Goal: Book appointment/travel/reservation

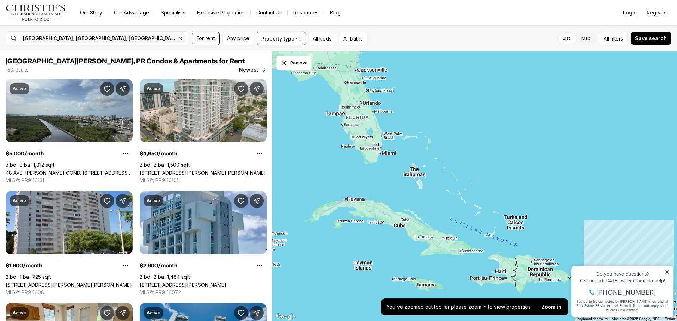
click at [133, 29] on div "San Juan, PR, US Remove San Juan, PR, US For rent Any price Property type · 1 A…" at bounding box center [338, 38] width 677 height 26
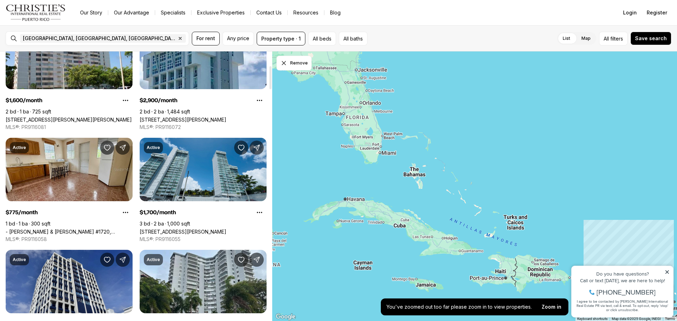
scroll to position [170, 0]
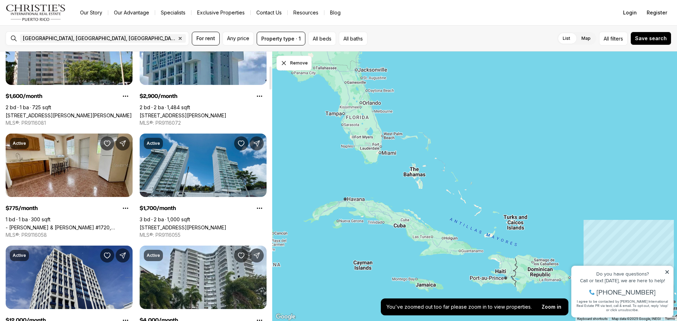
drag, startPoint x: 270, startPoint y: 71, endPoint x: 273, endPoint y: 86, distance: 15.0
click at [272, 86] on div at bounding box center [270, 78] width 2 height 23
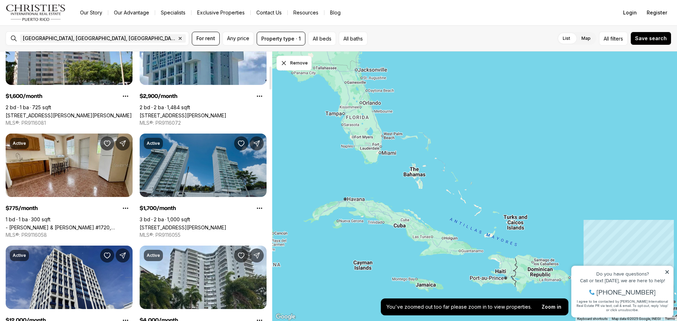
click at [188, 225] on link "[STREET_ADDRESS][PERSON_NAME]" at bounding box center [183, 228] width 87 height 6
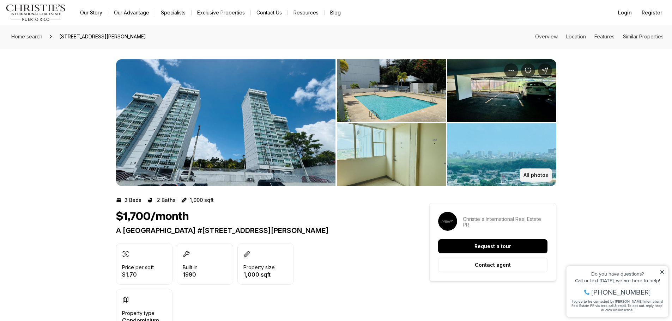
click at [535, 174] on p "All photos" at bounding box center [535, 175] width 25 height 6
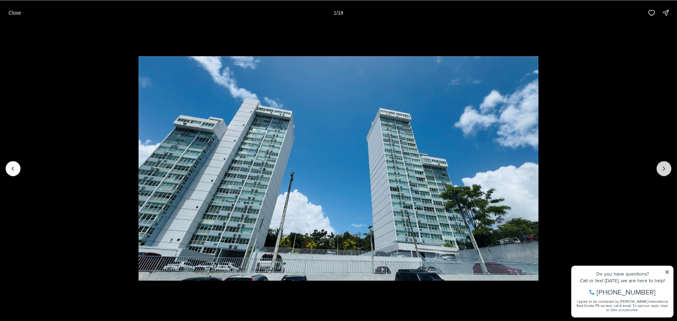
click at [660, 168] on button "Next slide" at bounding box center [664, 168] width 15 height 15
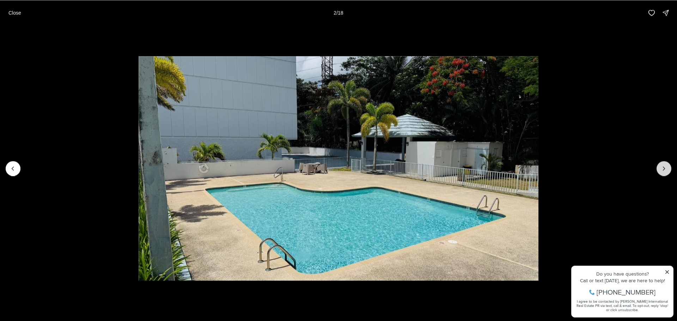
click at [660, 168] on button "Next slide" at bounding box center [664, 168] width 15 height 15
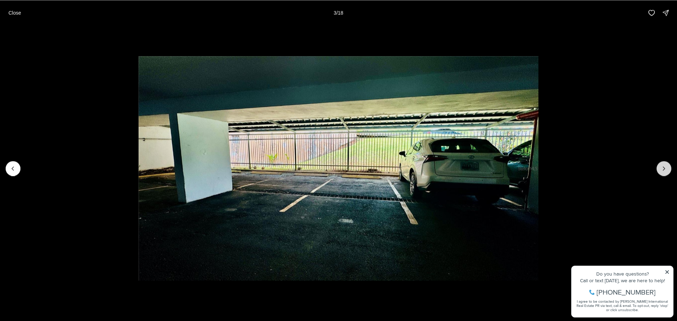
click at [660, 168] on button "Next slide" at bounding box center [664, 168] width 15 height 15
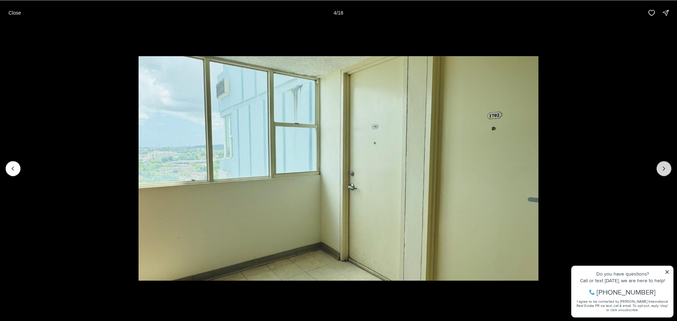
click at [660, 168] on button "Next slide" at bounding box center [664, 168] width 15 height 15
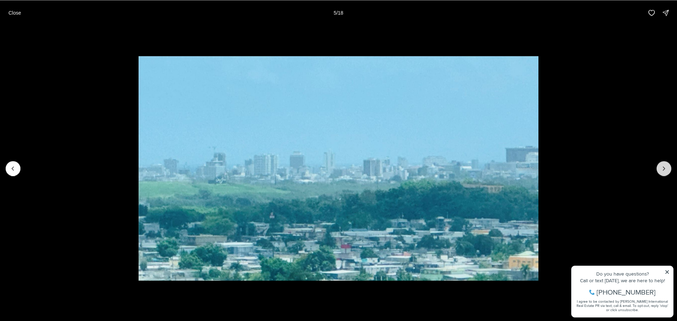
click at [660, 168] on button "Next slide" at bounding box center [664, 168] width 15 height 15
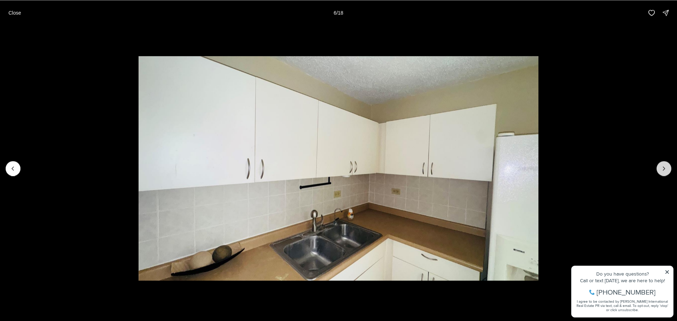
click at [660, 168] on button "Next slide" at bounding box center [664, 168] width 15 height 15
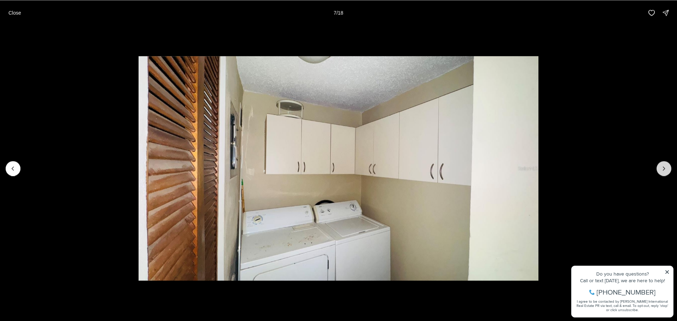
click at [660, 168] on button "Next slide" at bounding box center [664, 168] width 15 height 15
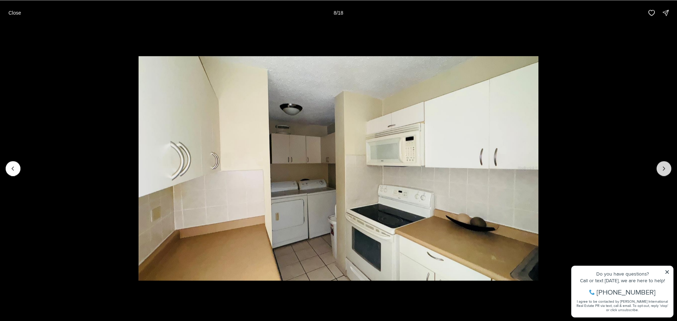
click at [660, 168] on button "Next slide" at bounding box center [664, 168] width 15 height 15
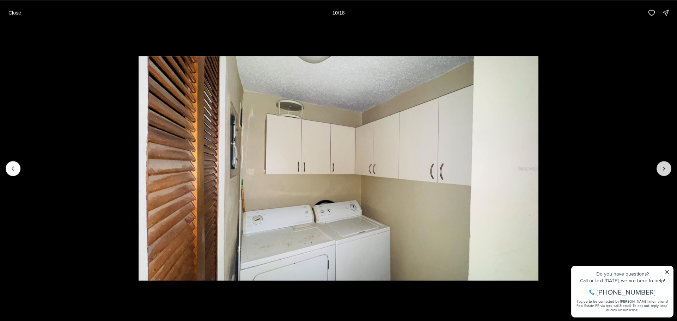
click at [660, 168] on button "Next slide" at bounding box center [664, 168] width 15 height 15
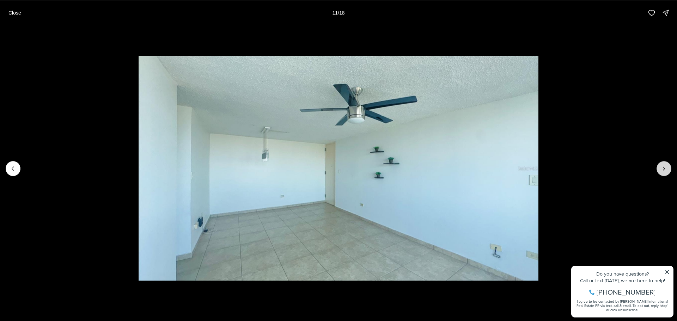
click at [660, 168] on button "Next slide" at bounding box center [664, 168] width 15 height 15
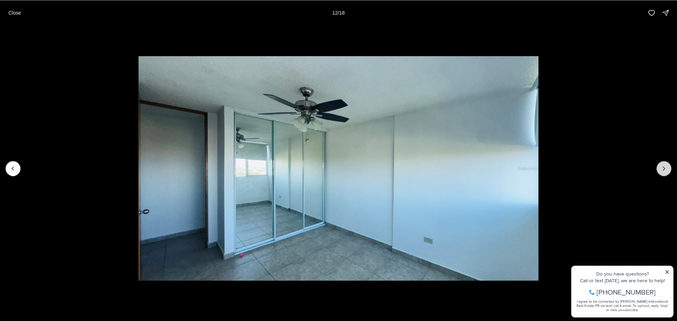
click at [660, 168] on button "Next slide" at bounding box center [664, 168] width 15 height 15
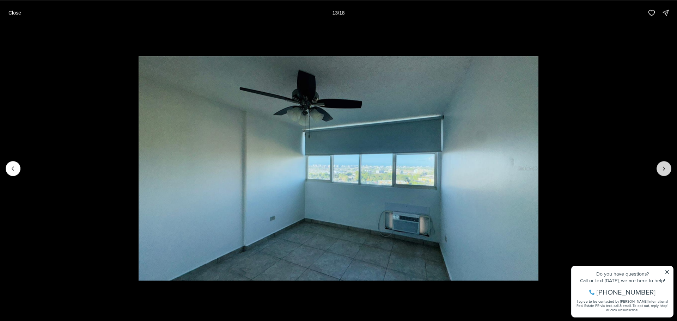
click at [660, 168] on button "Next slide" at bounding box center [664, 168] width 15 height 15
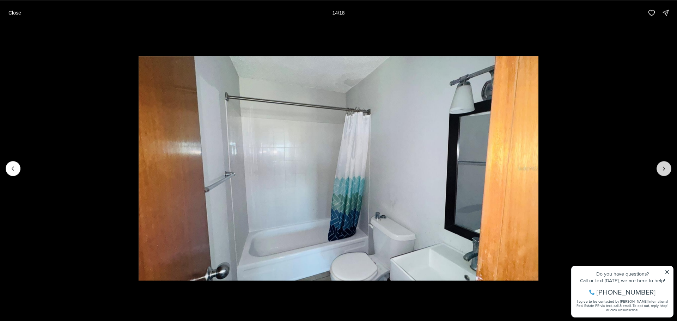
click at [660, 168] on button "Next slide" at bounding box center [664, 168] width 15 height 15
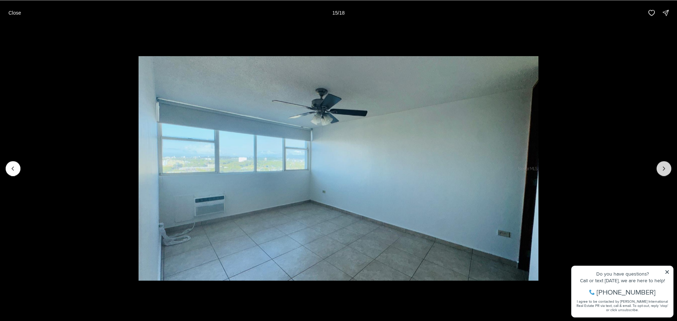
click at [660, 168] on button "Next slide" at bounding box center [664, 168] width 15 height 15
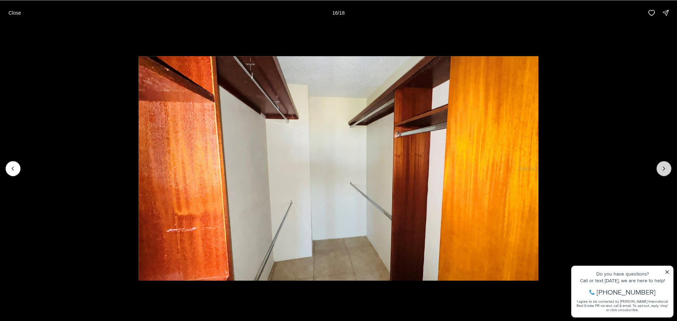
click at [660, 168] on button "Next slide" at bounding box center [664, 168] width 15 height 15
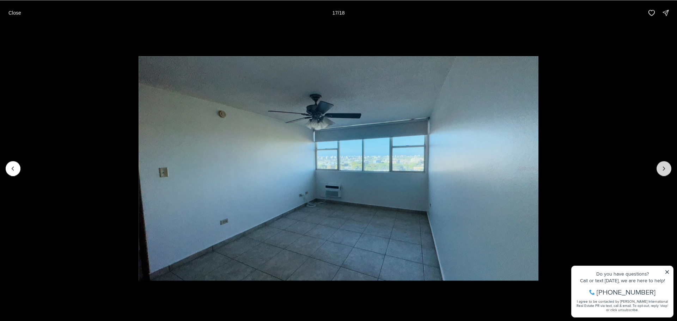
click at [660, 168] on button "Next slide" at bounding box center [664, 168] width 15 height 15
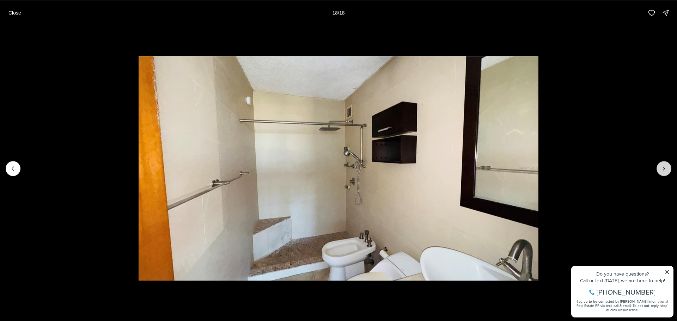
click at [660, 168] on div at bounding box center [664, 168] width 15 height 15
click at [15, 14] on p "Close" at bounding box center [14, 13] width 13 height 6
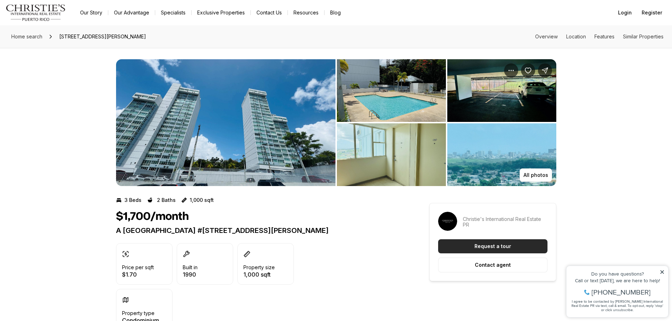
click at [471, 244] on button "Request a tour" at bounding box center [492, 246] width 109 height 14
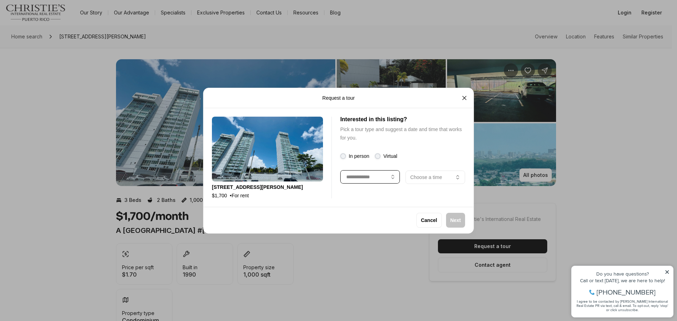
click at [395, 182] on button "button" at bounding box center [370, 176] width 60 height 13
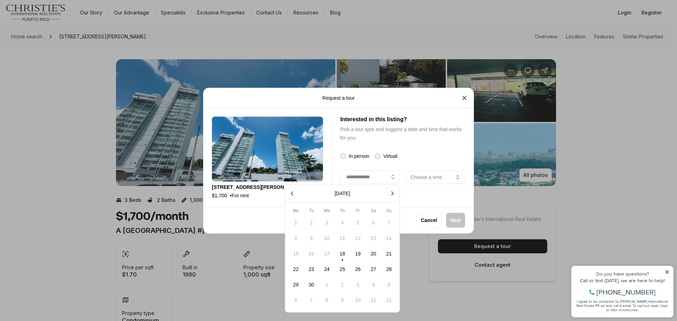
click at [360, 256] on button "19" at bounding box center [358, 253] width 15 height 15
type input "**********"
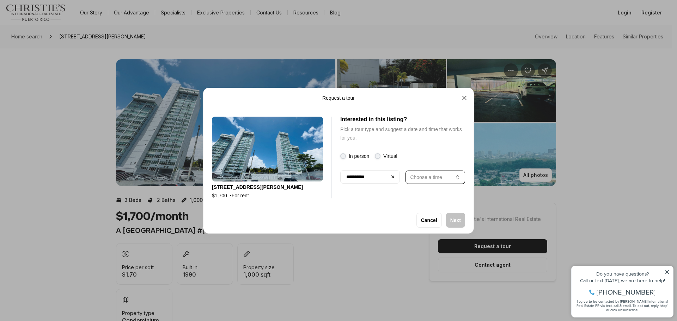
click at [453, 179] on button "Choose a time" at bounding box center [436, 176] width 60 height 13
click at [458, 219] on p "Next" at bounding box center [455, 221] width 11 height 6
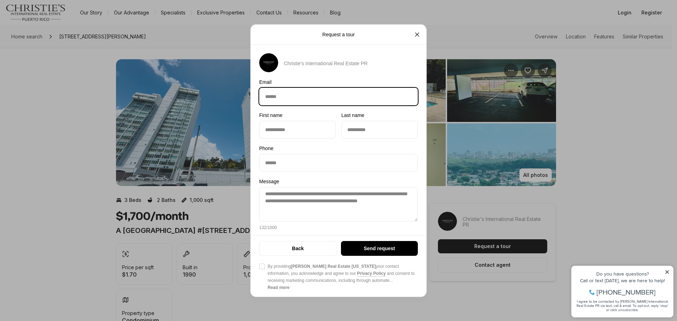
click at [273, 92] on input "Email Email" at bounding box center [339, 96] width 158 height 17
type input "**********"
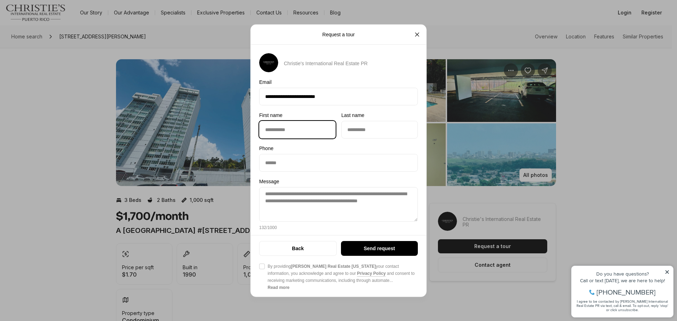
type input "********"
type input "**********"
click at [263, 267] on button "Agree to Privacy Policy By providing [PERSON_NAME] Real Estate [US_STATE] your …" at bounding box center [262, 267] width 6 height 6
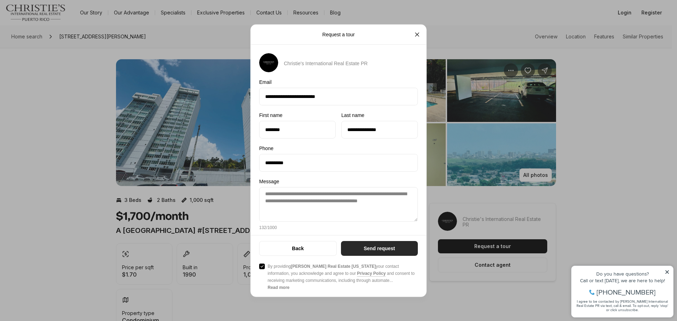
click at [373, 246] on p "Send request" at bounding box center [379, 249] width 31 height 6
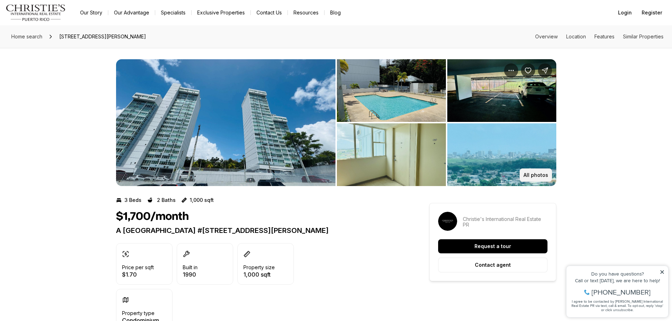
click at [535, 175] on p "All photos" at bounding box center [535, 175] width 25 height 6
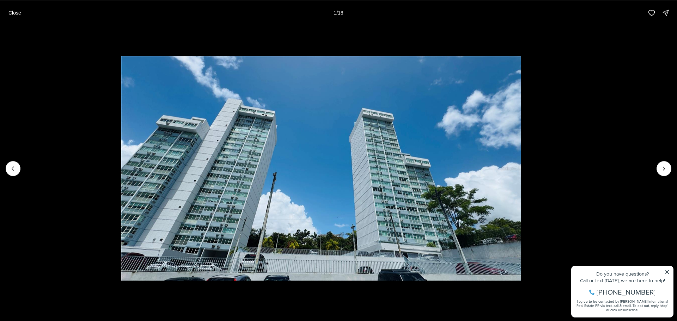
drag, startPoint x: 535, startPoint y: 175, endPoint x: 523, endPoint y: 172, distance: 11.6
click at [522, 172] on img "1 of 18" at bounding box center [321, 168] width 400 height 225
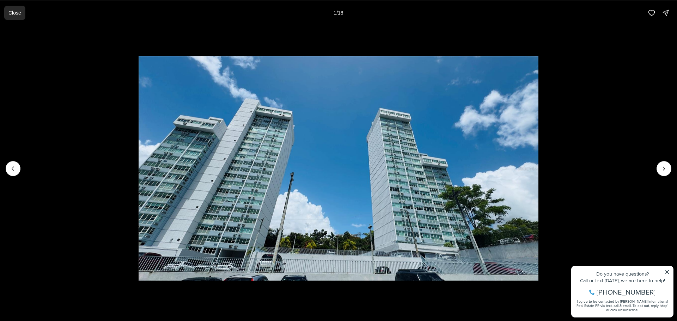
click at [11, 8] on button "Close" at bounding box center [14, 13] width 21 height 14
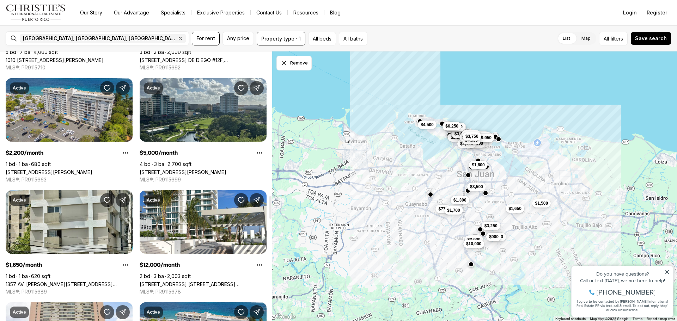
scroll to position [1691, 0]
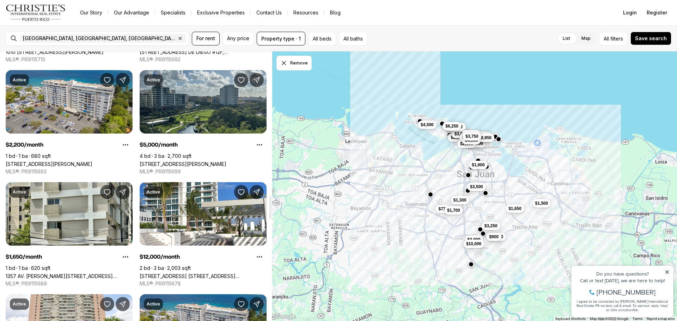
drag, startPoint x: 270, startPoint y: 77, endPoint x: 272, endPoint y: 207, distance: 129.8
click at [272, 207] on div at bounding box center [270, 207] width 2 height 23
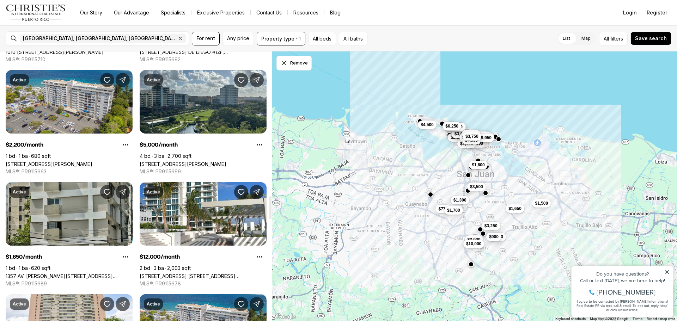
click at [73, 273] on link "1357 AV. [PERSON_NAME][STREET_ADDRESS][PERSON_NAME]" at bounding box center [69, 276] width 127 height 6
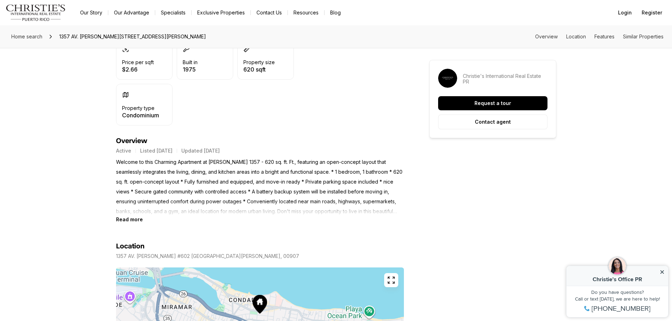
scroll to position [207, 0]
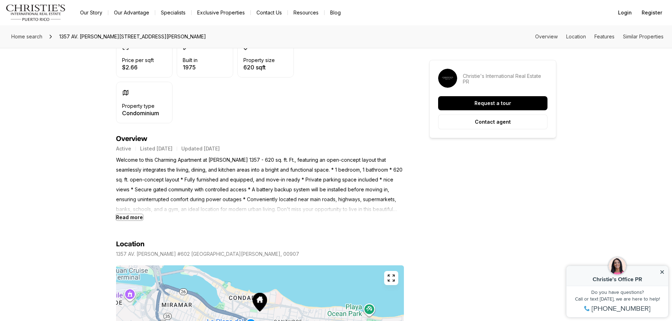
click at [129, 216] on b "Read more" at bounding box center [129, 217] width 27 height 6
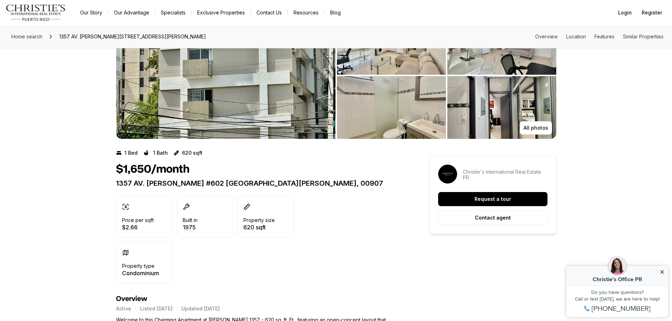
scroll to position [0, 0]
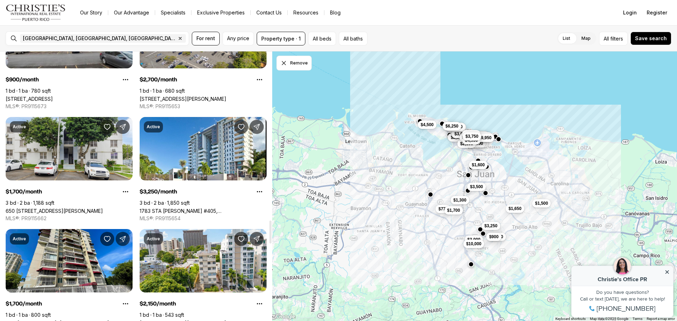
scroll to position [1984, 0]
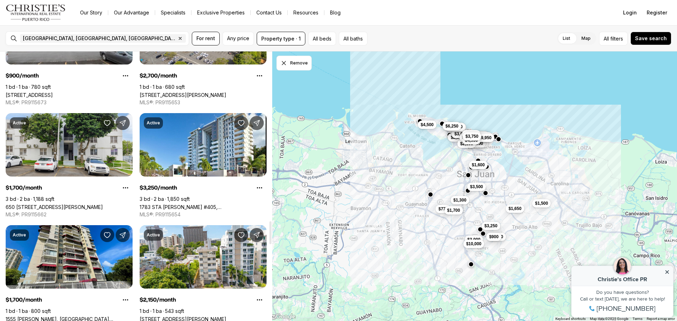
drag, startPoint x: 271, startPoint y: 205, endPoint x: 271, endPoint y: 230, distance: 25.0
click at [271, 230] on div at bounding box center [270, 232] width 2 height 23
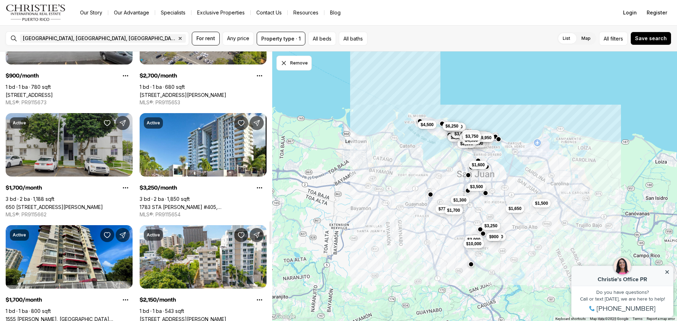
click at [53, 204] on link "650 [STREET_ADDRESS][PERSON_NAME]" at bounding box center [54, 207] width 97 height 6
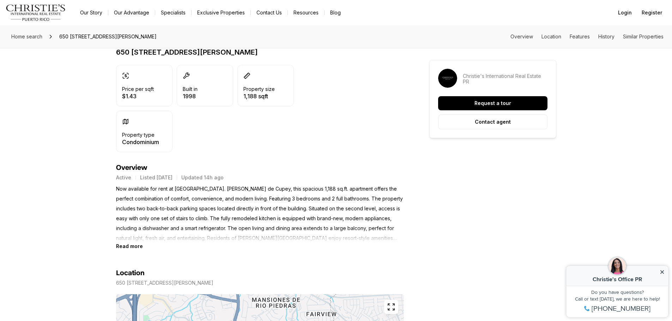
scroll to position [199, 0]
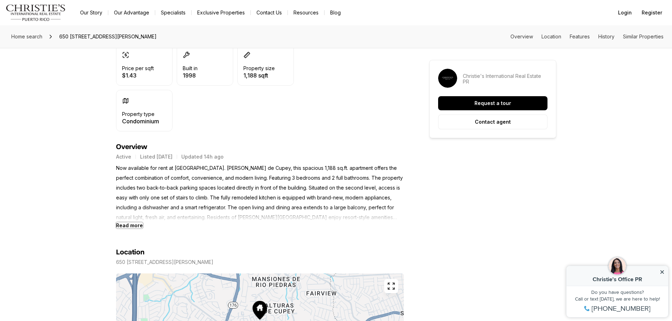
click at [129, 225] on b "Read more" at bounding box center [129, 226] width 27 height 6
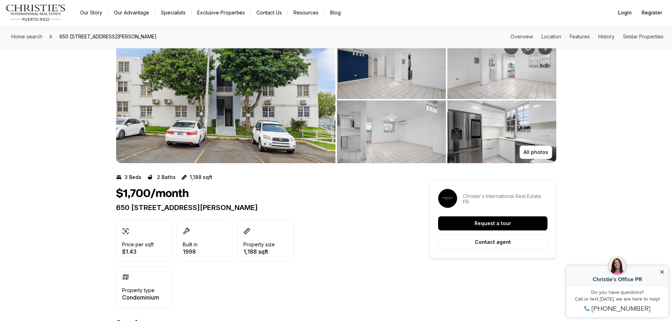
scroll to position [0, 0]
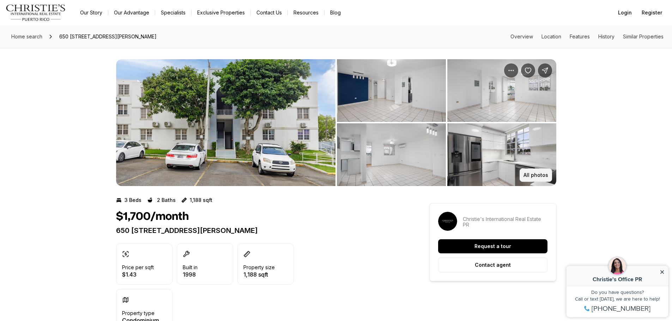
click at [535, 175] on p "All photos" at bounding box center [535, 175] width 25 height 6
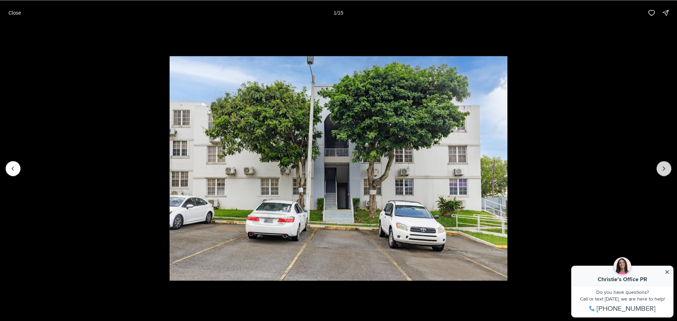
click at [661, 173] on button "Next slide" at bounding box center [664, 168] width 15 height 15
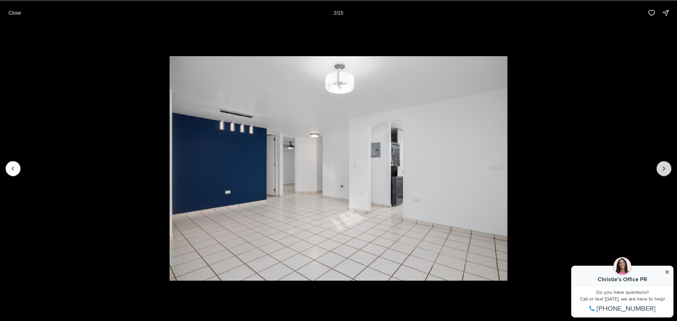
click at [661, 173] on button "Next slide" at bounding box center [664, 168] width 15 height 15
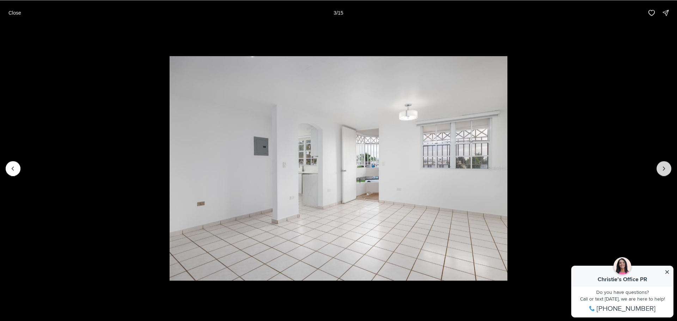
click at [661, 173] on button "Next slide" at bounding box center [664, 168] width 15 height 15
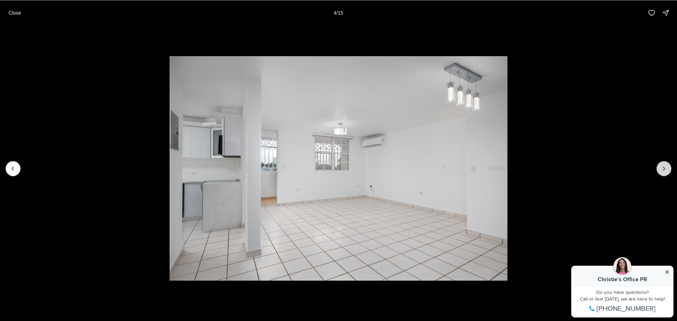
click at [661, 173] on button "Next slide" at bounding box center [664, 168] width 15 height 15
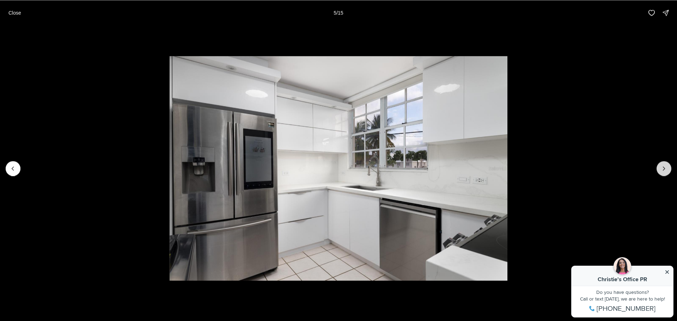
click at [661, 173] on button "Next slide" at bounding box center [664, 168] width 15 height 15
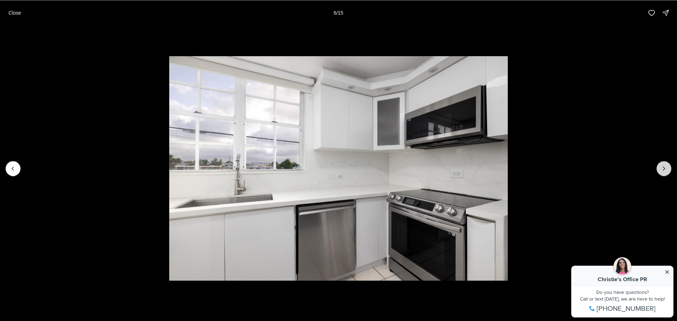
click at [661, 173] on button "Next slide" at bounding box center [664, 168] width 15 height 15
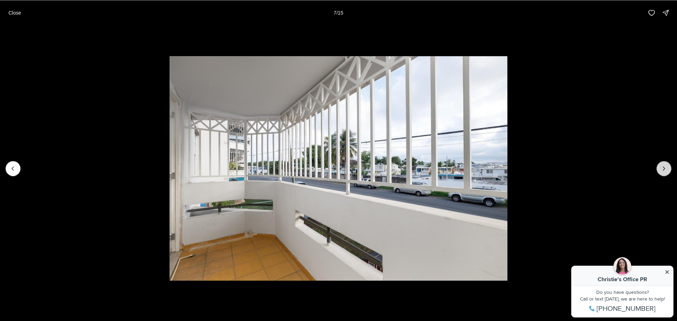
click at [661, 173] on button "Next slide" at bounding box center [664, 168] width 15 height 15
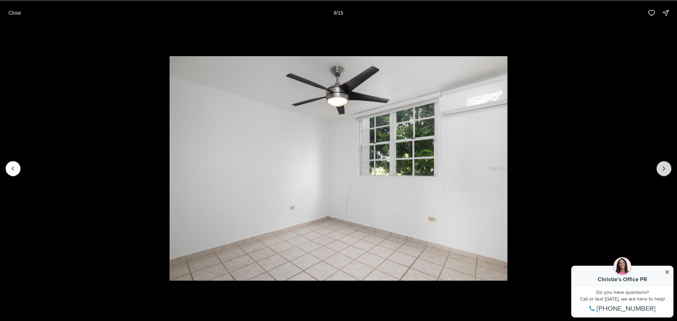
click at [661, 173] on button "Next slide" at bounding box center [664, 168] width 15 height 15
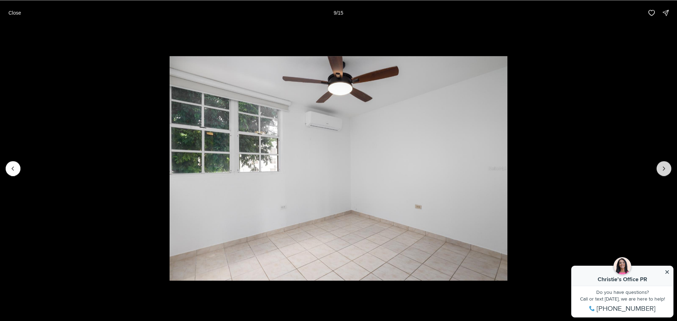
click at [661, 173] on button "Next slide" at bounding box center [664, 168] width 15 height 15
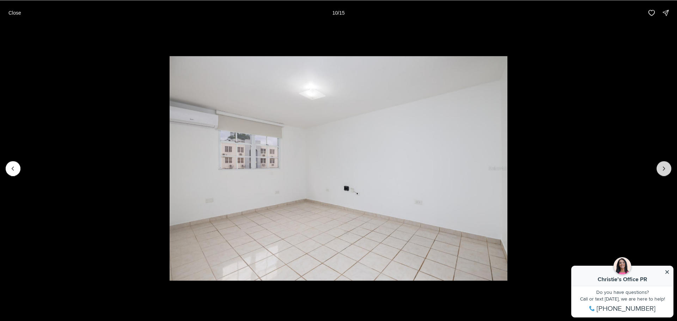
click at [661, 173] on button "Next slide" at bounding box center [664, 168] width 15 height 15
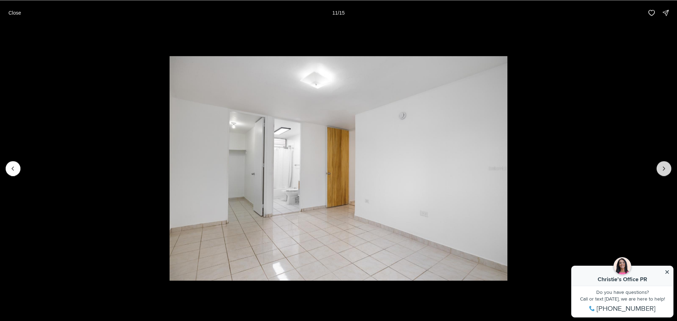
click at [661, 173] on button "Next slide" at bounding box center [664, 168] width 15 height 15
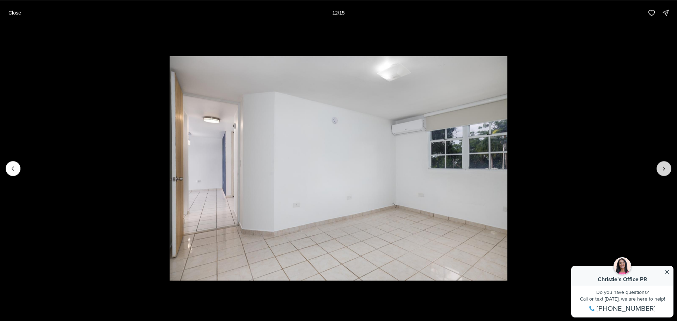
click at [661, 173] on button "Next slide" at bounding box center [664, 168] width 15 height 15
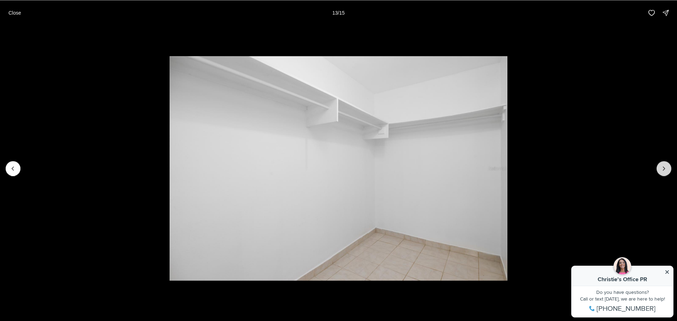
click at [661, 173] on button "Next slide" at bounding box center [664, 168] width 15 height 15
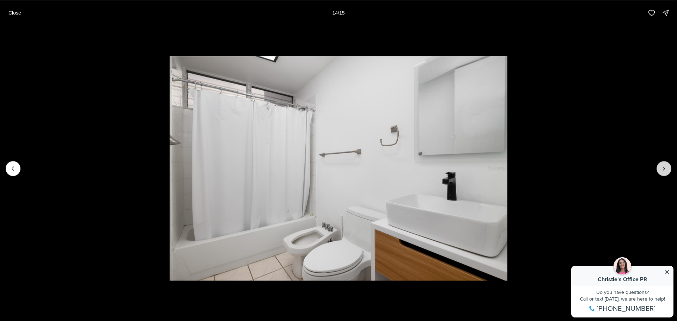
click at [661, 173] on button "Next slide" at bounding box center [664, 168] width 15 height 15
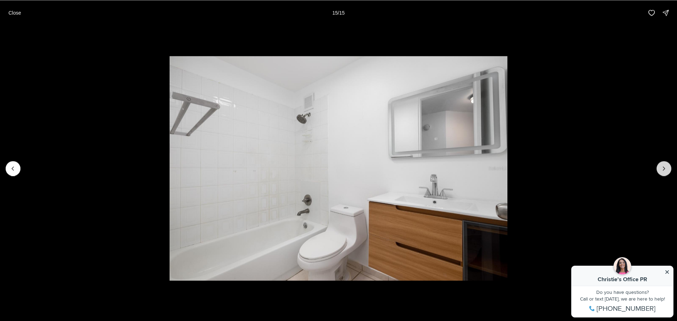
click at [661, 173] on div at bounding box center [664, 168] width 15 height 15
click at [664, 166] on div at bounding box center [664, 168] width 15 height 15
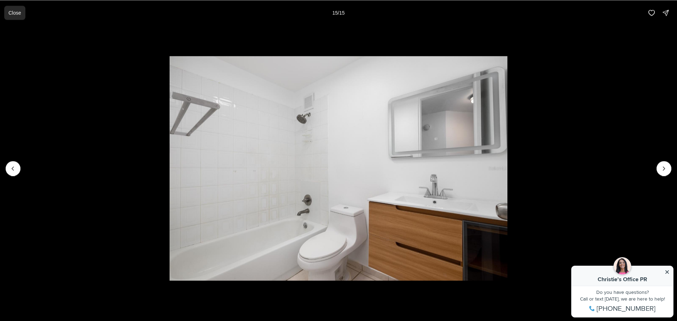
click at [12, 13] on p "Close" at bounding box center [14, 13] width 13 height 6
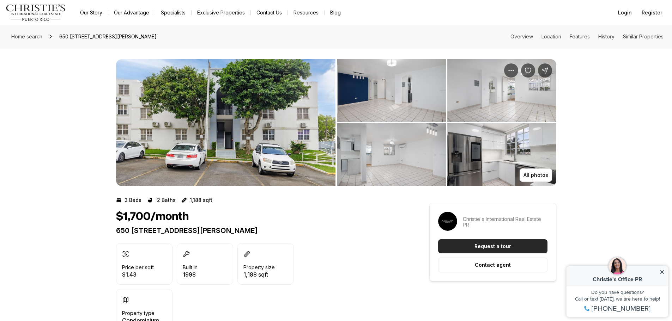
click at [480, 247] on p "Request a tour" at bounding box center [492, 247] width 37 height 6
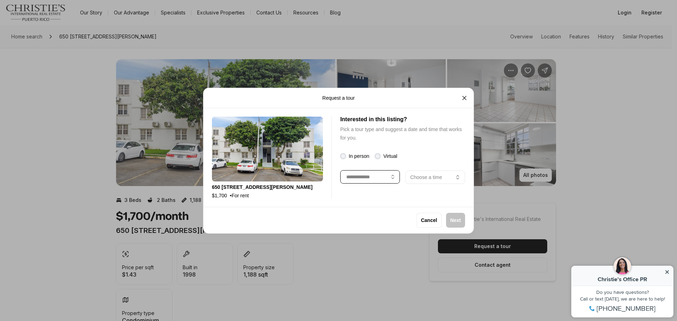
click at [392, 182] on button "button" at bounding box center [370, 176] width 60 height 13
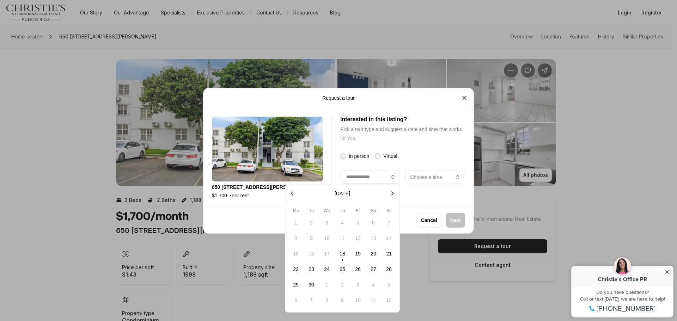
click at [375, 255] on button "20" at bounding box center [373, 253] width 15 height 15
type input "**********"
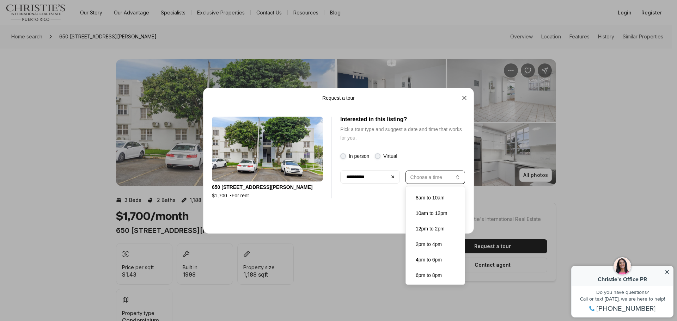
click at [461, 176] on button "Choose a time" at bounding box center [436, 176] width 60 height 13
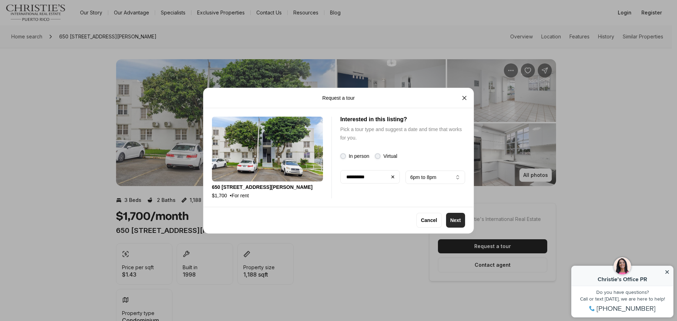
click at [457, 220] on p "Next" at bounding box center [455, 221] width 11 height 6
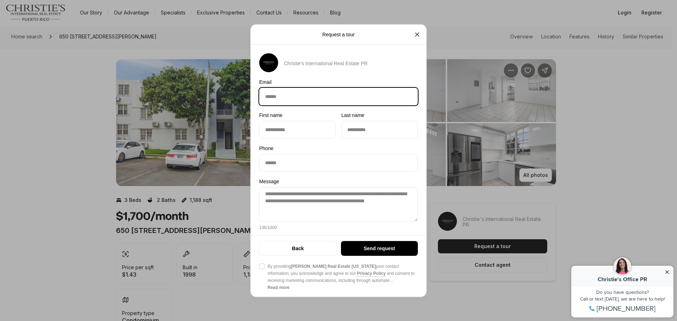
click at [286, 96] on input "Email Email" at bounding box center [339, 96] width 158 height 17
type input "**********"
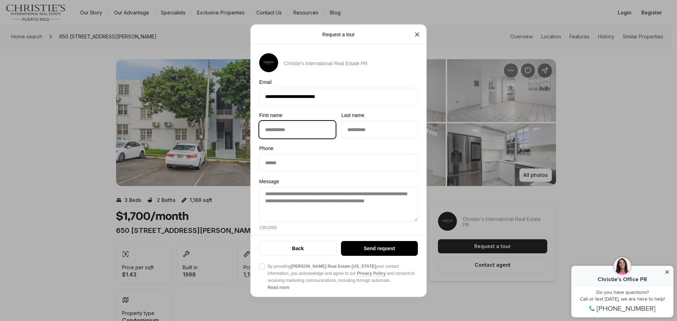
type input "********"
type input "**********"
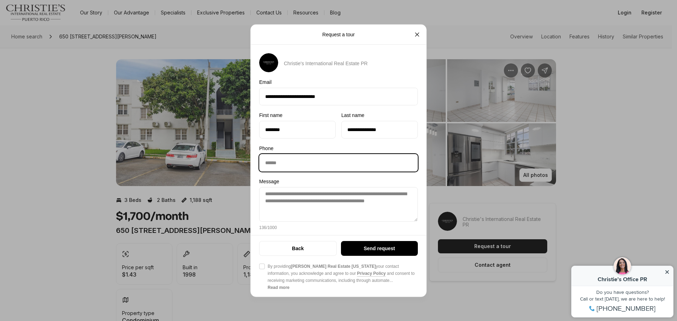
type input "**********"
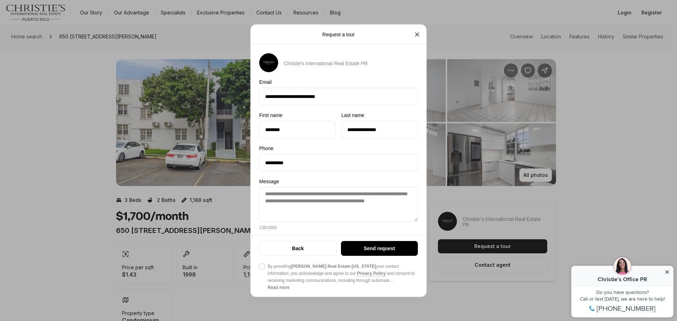
click at [264, 266] on button "Agree to Privacy Policy By providing Christie's Real Estate Puerto Rico your co…" at bounding box center [262, 267] width 6 height 6
click at [358, 247] on button "Send request" at bounding box center [379, 248] width 77 height 15
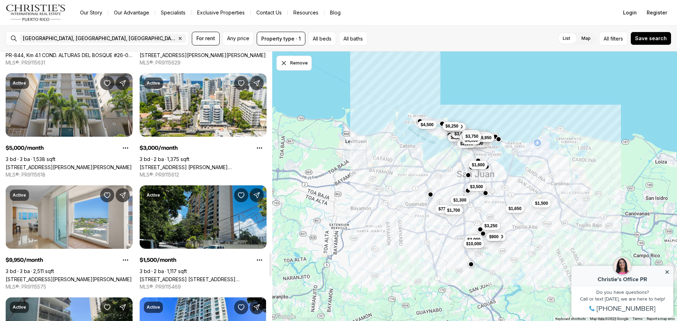
scroll to position [2385, 0]
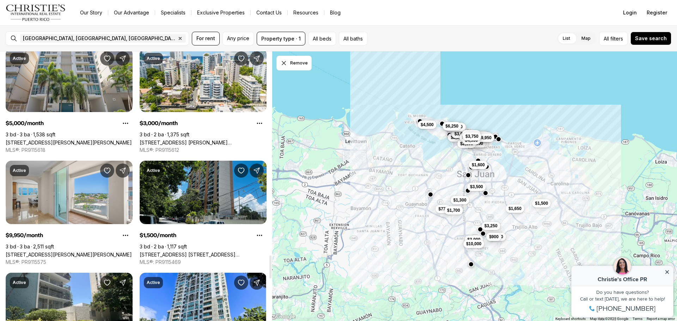
drag, startPoint x: 272, startPoint y: 238, endPoint x: 271, endPoint y: 273, distance: 34.2
click at [271, 273] on div at bounding box center [270, 267] width 2 height 23
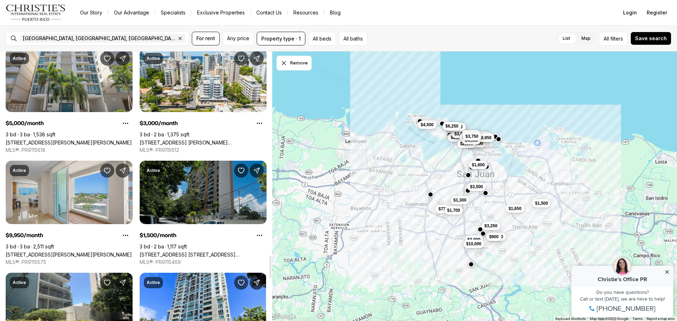
click at [184, 252] on link "500 MODESTO ST COND. BELLO HORIZONTE #3-01, SAN JUAN PR, 00924" at bounding box center [203, 255] width 127 height 6
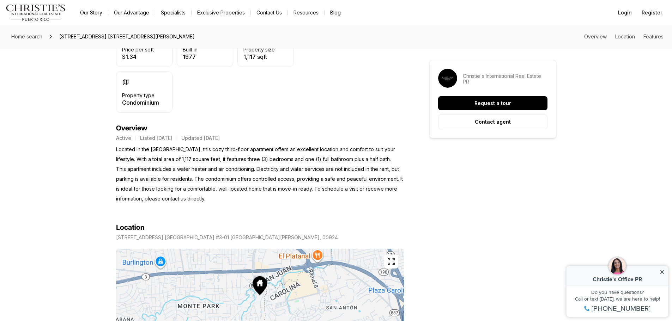
scroll to position [228, 0]
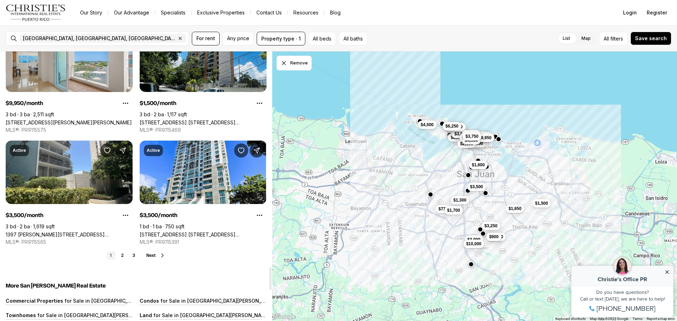
scroll to position [2522, 0]
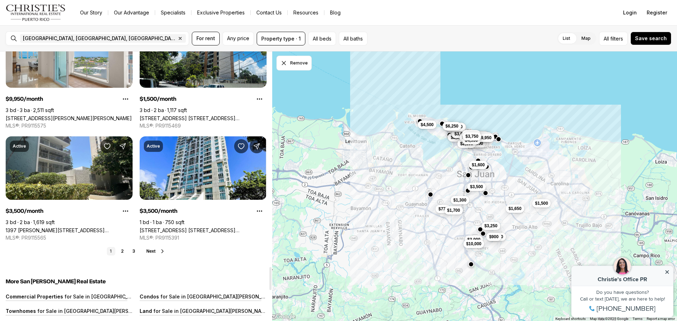
drag, startPoint x: 271, startPoint y: 272, endPoint x: 271, endPoint y: 284, distance: 11.6
click at [271, 284] on div at bounding box center [270, 278] width 2 height 23
click at [152, 252] on span "Next" at bounding box center [150, 251] width 9 height 5
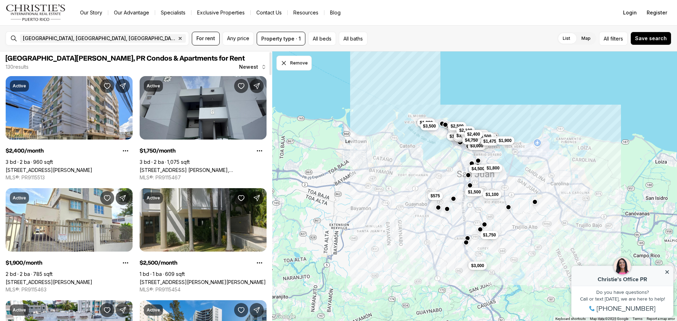
scroll to position [0, 0]
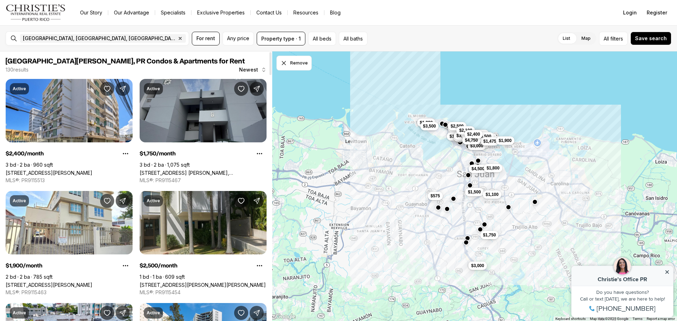
click at [199, 170] on link "[STREET_ADDRESS] [PERSON_NAME], [GEOGRAPHIC_DATA][PERSON_NAME], 00926" at bounding box center [203, 173] width 127 height 6
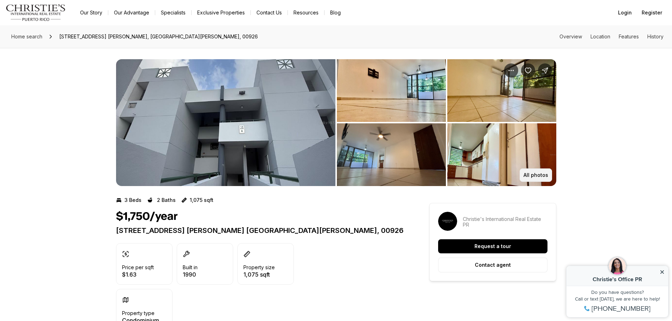
click at [534, 173] on p "All photos" at bounding box center [535, 175] width 25 height 6
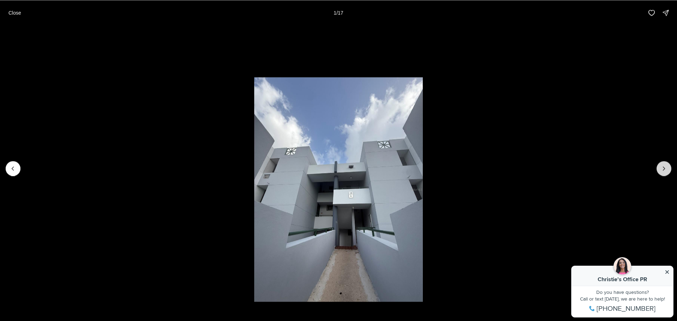
click at [660, 171] on icon "Next slide" at bounding box center [663, 168] width 7 height 7
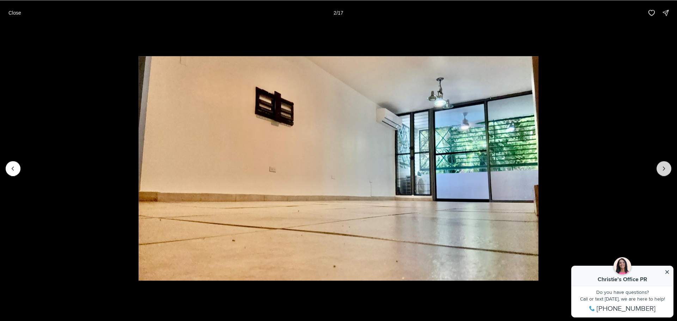
click at [660, 171] on icon "Next slide" at bounding box center [663, 168] width 7 height 7
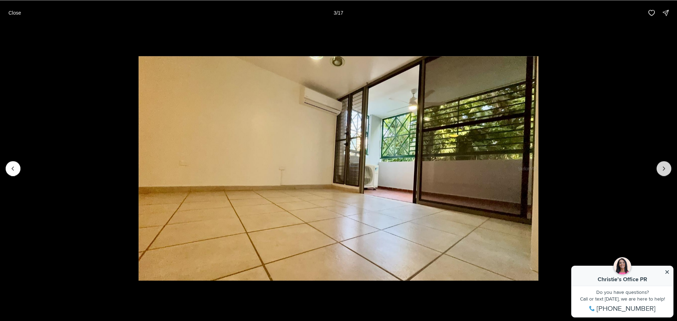
click at [660, 171] on icon "Next slide" at bounding box center [663, 168] width 7 height 7
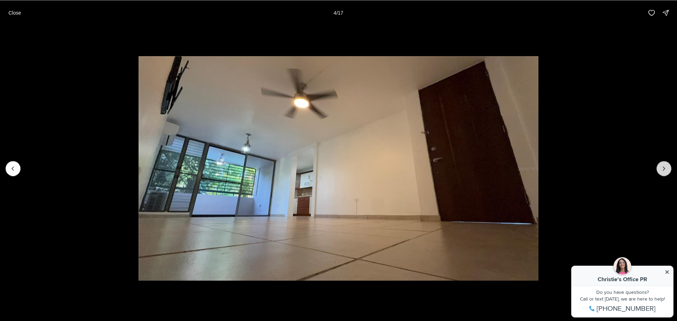
click at [660, 171] on icon "Next slide" at bounding box center [663, 168] width 7 height 7
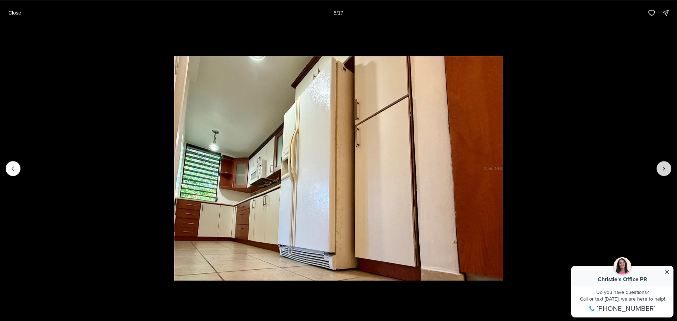
click at [660, 171] on icon "Next slide" at bounding box center [663, 168] width 7 height 7
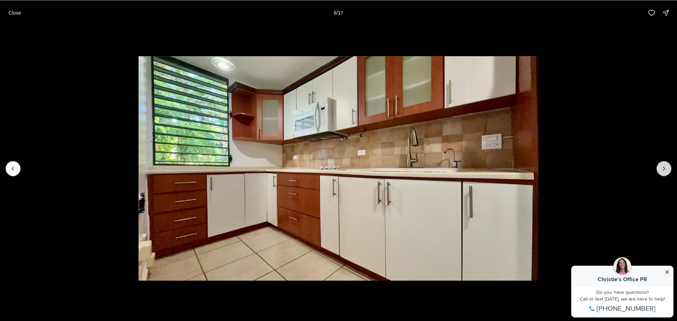
click at [660, 171] on icon "Next slide" at bounding box center [663, 168] width 7 height 7
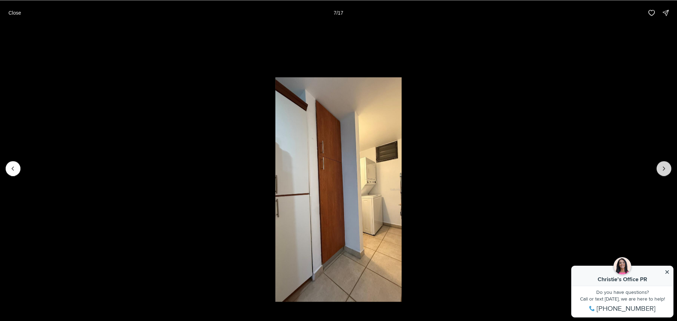
click at [660, 171] on icon "Next slide" at bounding box center [663, 168] width 7 height 7
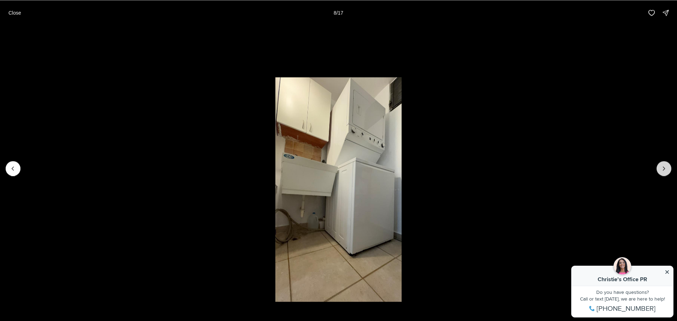
click at [660, 171] on icon "Next slide" at bounding box center [663, 168] width 7 height 7
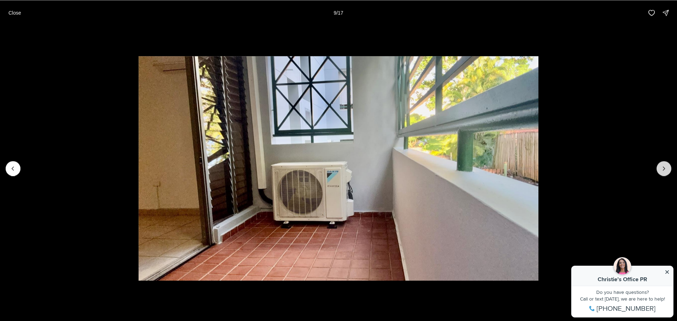
click at [660, 171] on icon "Next slide" at bounding box center [663, 168] width 7 height 7
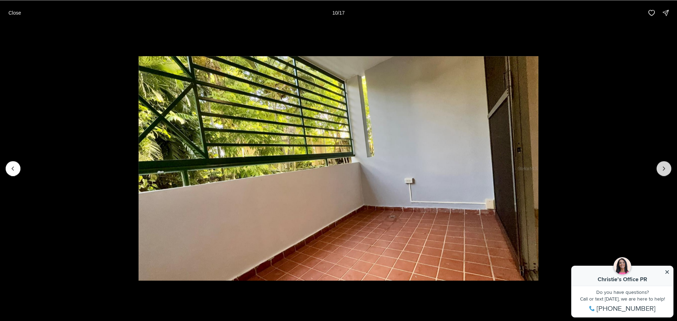
click at [660, 171] on icon "Next slide" at bounding box center [663, 168] width 7 height 7
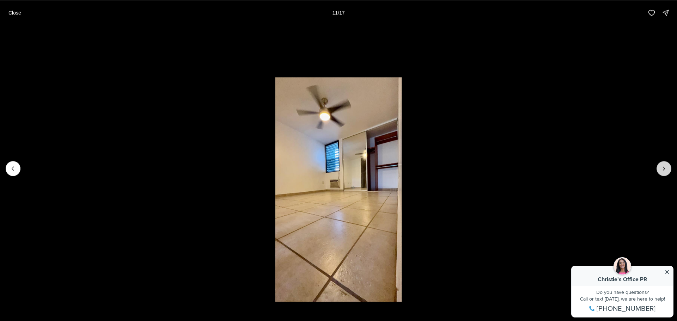
click at [660, 171] on icon "Next slide" at bounding box center [663, 168] width 7 height 7
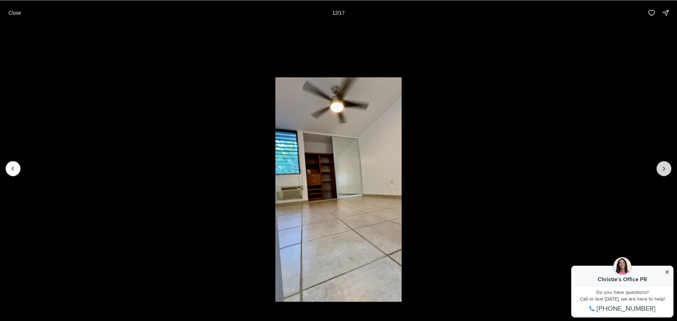
click at [660, 171] on icon "Next slide" at bounding box center [663, 168] width 7 height 7
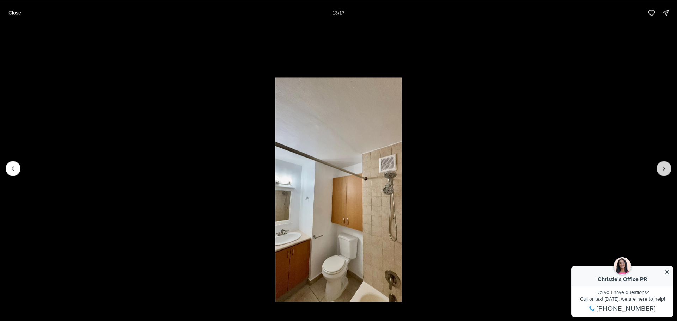
click at [660, 171] on icon "Next slide" at bounding box center [663, 168] width 7 height 7
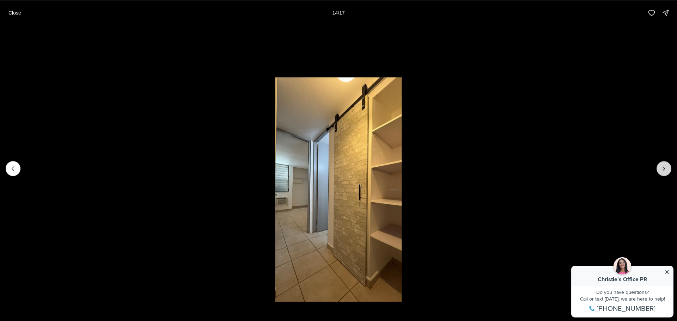
click at [660, 171] on icon "Next slide" at bounding box center [663, 168] width 7 height 7
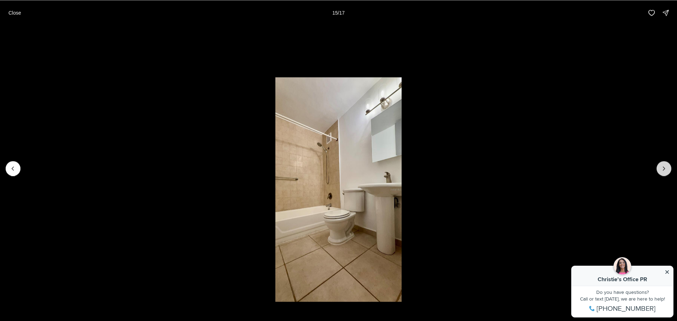
click at [660, 171] on icon "Next slide" at bounding box center [663, 168] width 7 height 7
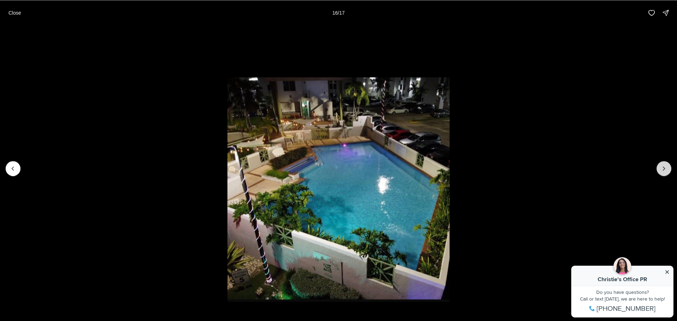
click at [660, 171] on icon "Next slide" at bounding box center [663, 168] width 7 height 7
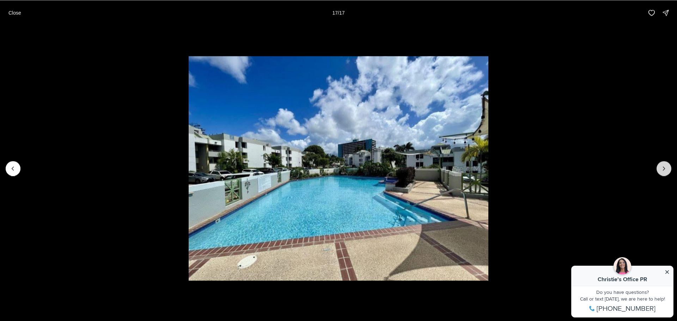
click at [660, 171] on div at bounding box center [664, 168] width 15 height 15
click at [15, 12] on p "Close" at bounding box center [14, 13] width 13 height 6
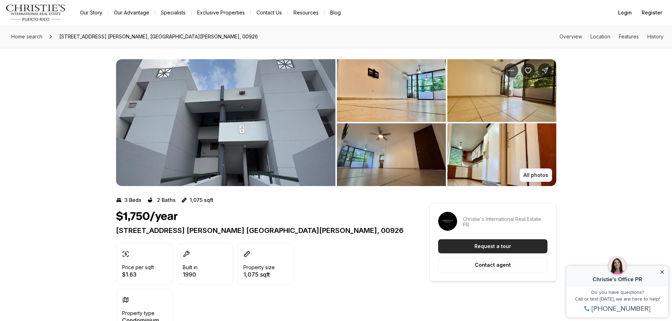
click at [457, 245] on button "Request a tour" at bounding box center [492, 246] width 109 height 14
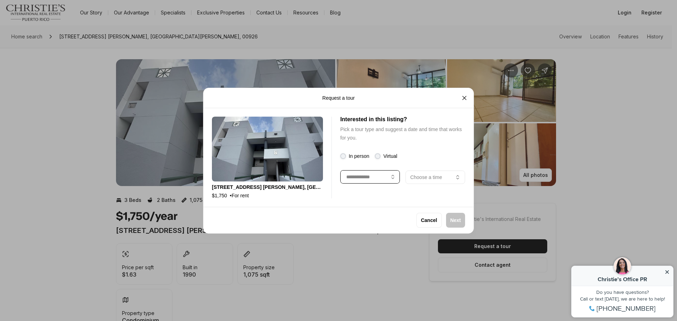
click at [394, 176] on icon "button" at bounding box center [393, 177] width 6 height 6
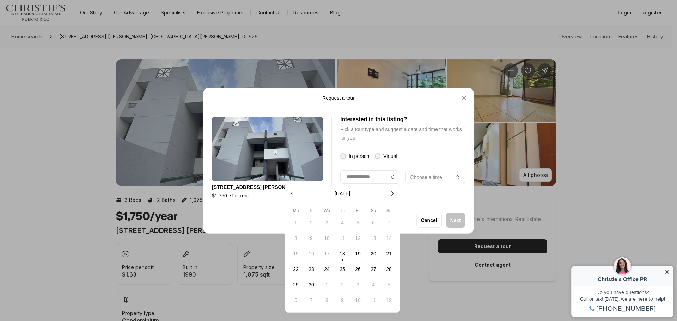
click at [309, 269] on button "23" at bounding box center [311, 269] width 15 height 15
type input "**********"
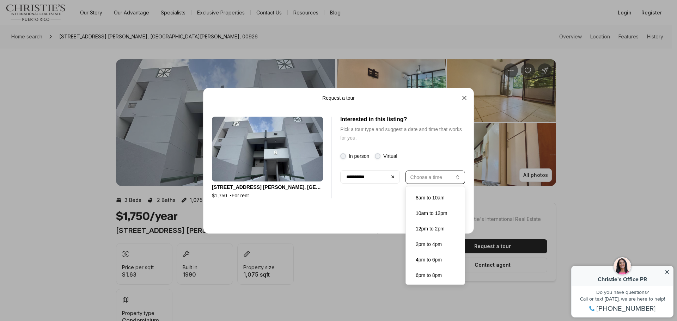
click at [453, 178] on button "Choose a time" at bounding box center [436, 176] width 60 height 13
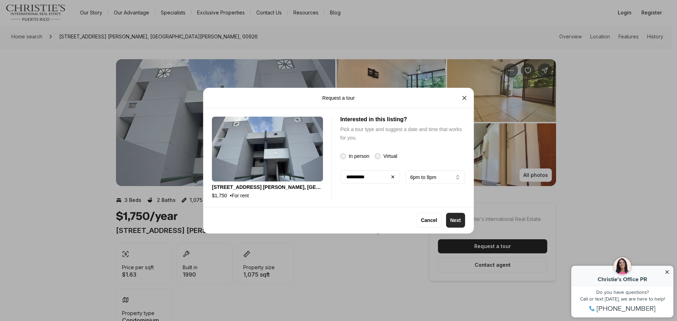
click at [457, 220] on p "Next" at bounding box center [455, 221] width 11 height 6
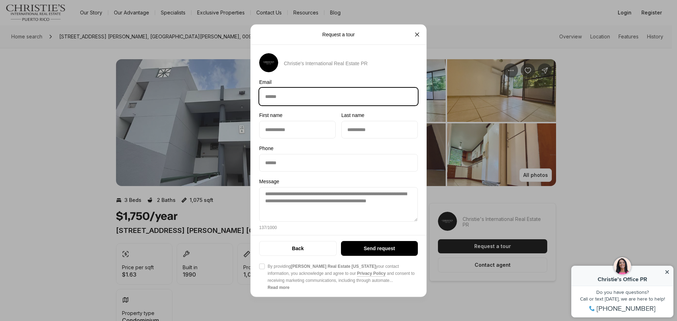
click at [284, 96] on input "Email Email" at bounding box center [339, 96] width 158 height 17
type input "**********"
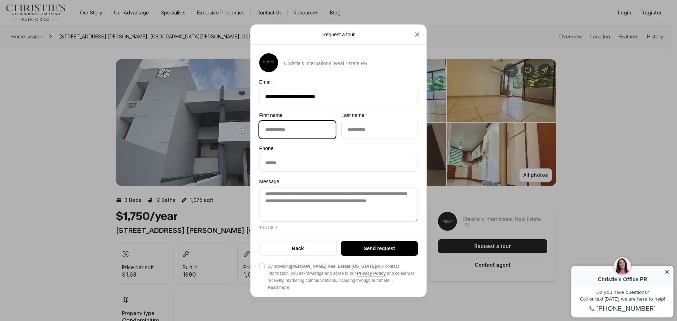
type input "********"
type input "**********"
click at [260, 268] on button "Agree to Privacy Policy By providing [PERSON_NAME] Real Estate [US_STATE] your …" at bounding box center [262, 267] width 6 height 6
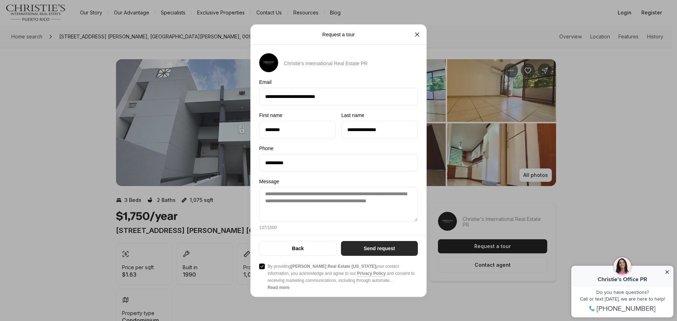
click at [364, 252] on button "Send request" at bounding box center [379, 248] width 77 height 15
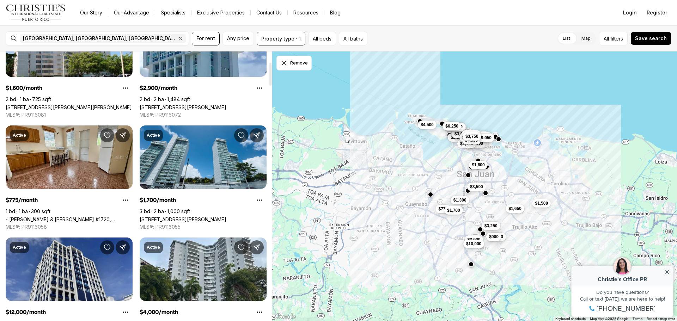
scroll to position [199, 0]
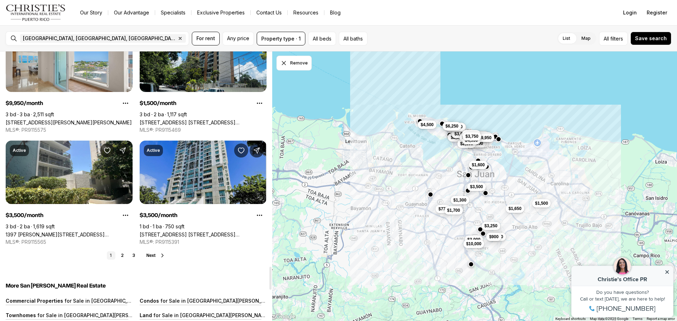
drag, startPoint x: 270, startPoint y: 72, endPoint x: 214, endPoint y: 278, distance: 212.8
click at [269, 284] on div at bounding box center [270, 278] width 2 height 23
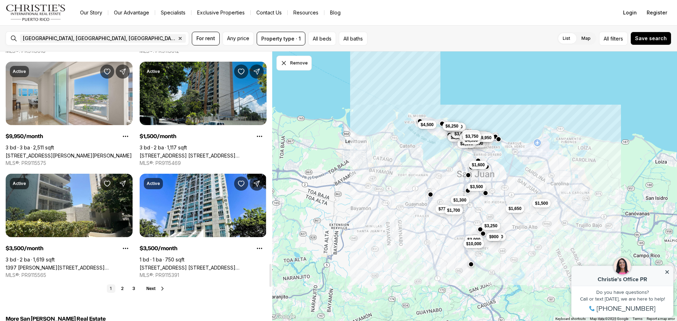
click at [153, 287] on span "Next" at bounding box center [150, 288] width 9 height 5
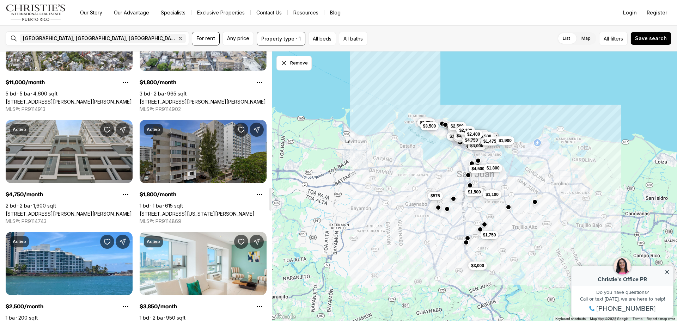
scroll to position [1666, 0]
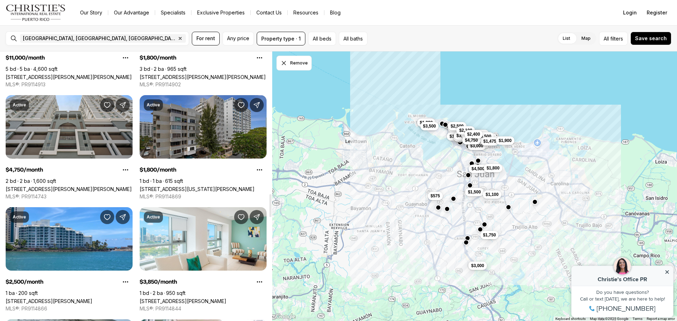
drag, startPoint x: 270, startPoint y: 70, endPoint x: 250, endPoint y: 212, distance: 143.5
click at [269, 212] on div at bounding box center [270, 205] width 2 height 23
